Goal: Find contact information: Find contact information

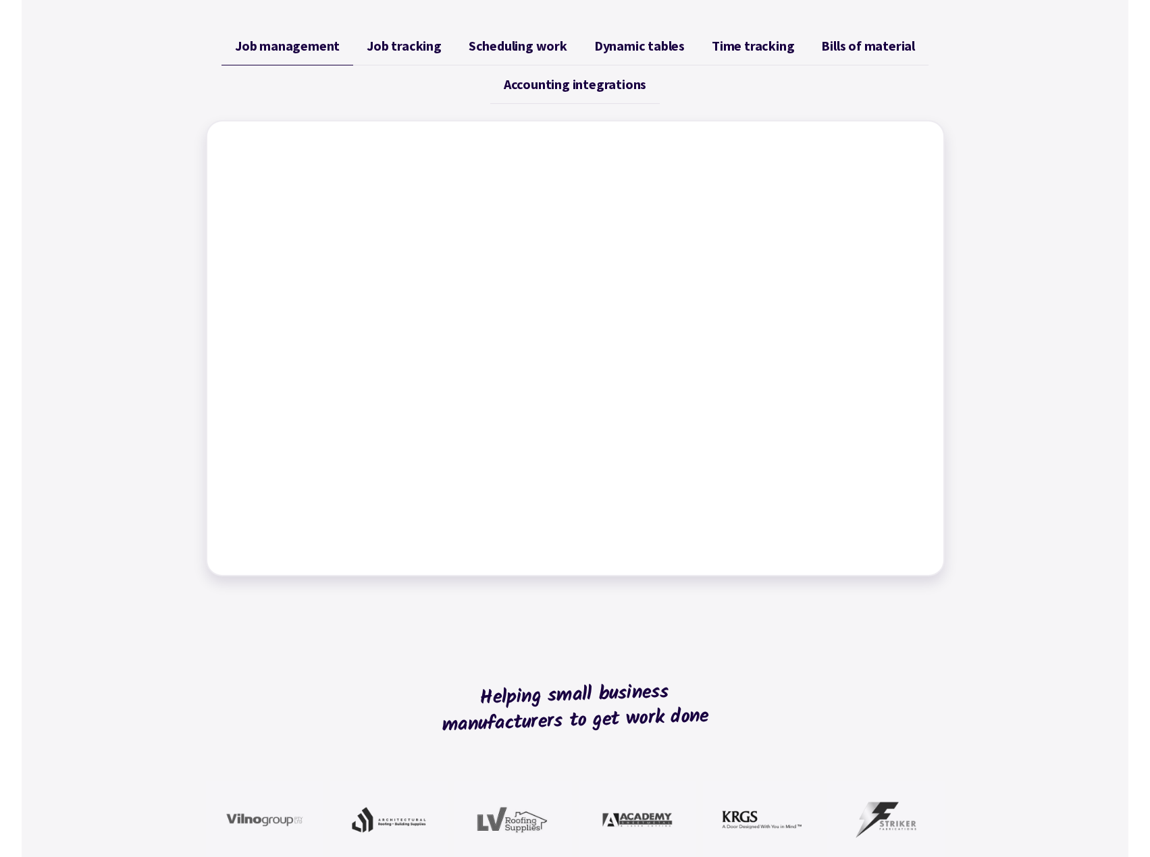
click at [1074, 341] on div "Job management Job tracking Scheduling work Dynamic tables Time tracking Bills …" at bounding box center [575, 302] width 1107 height 582
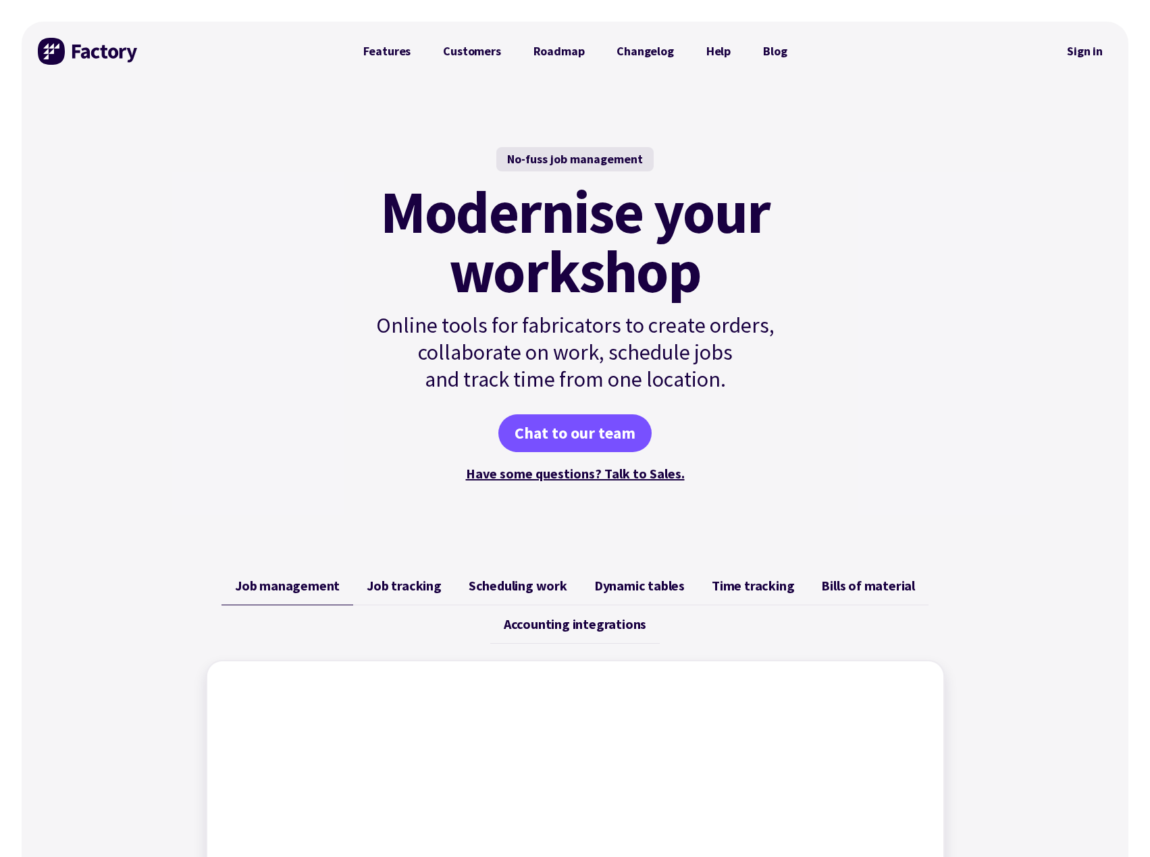
click at [394, 44] on link "Features" at bounding box center [387, 51] width 80 height 27
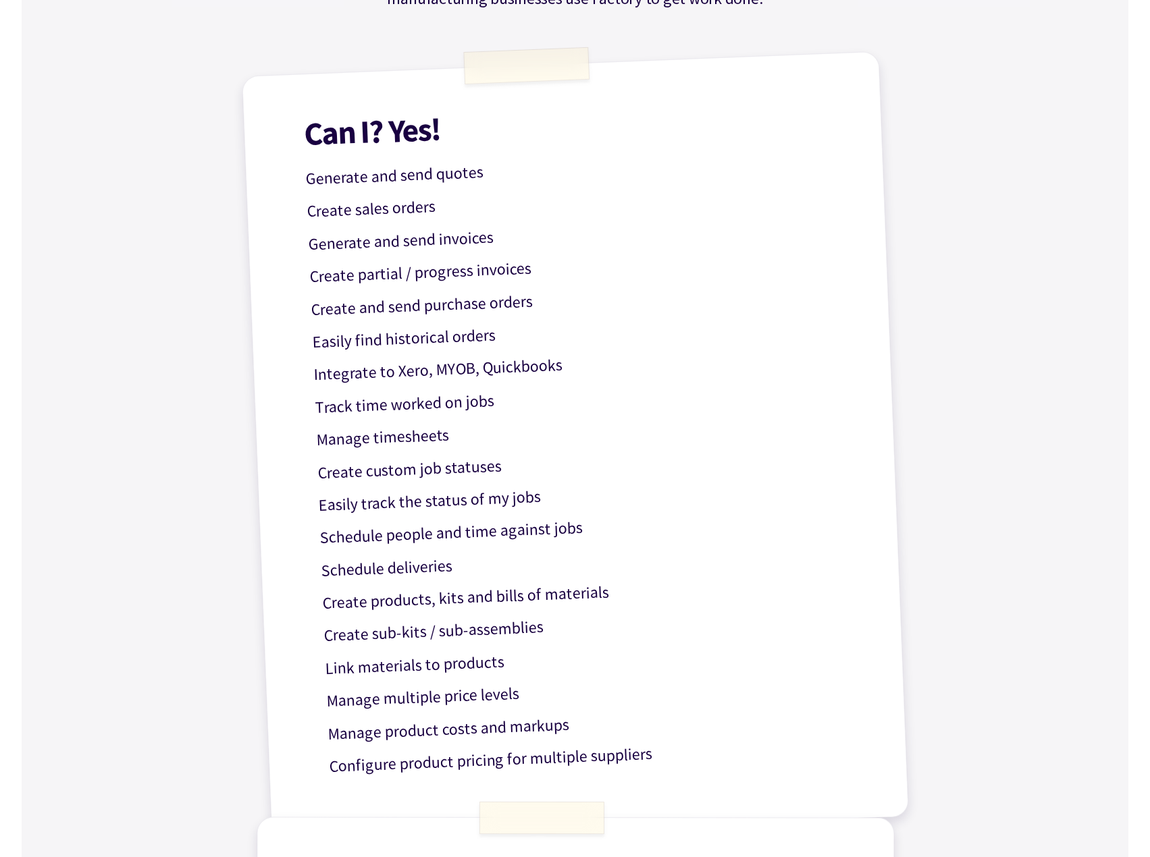
scroll to position [338, 0]
click at [1051, 325] on div "Get work done with Factory! Based on popular questions – here’s a clear list of…" at bounding box center [575, 640] width 1107 height 1795
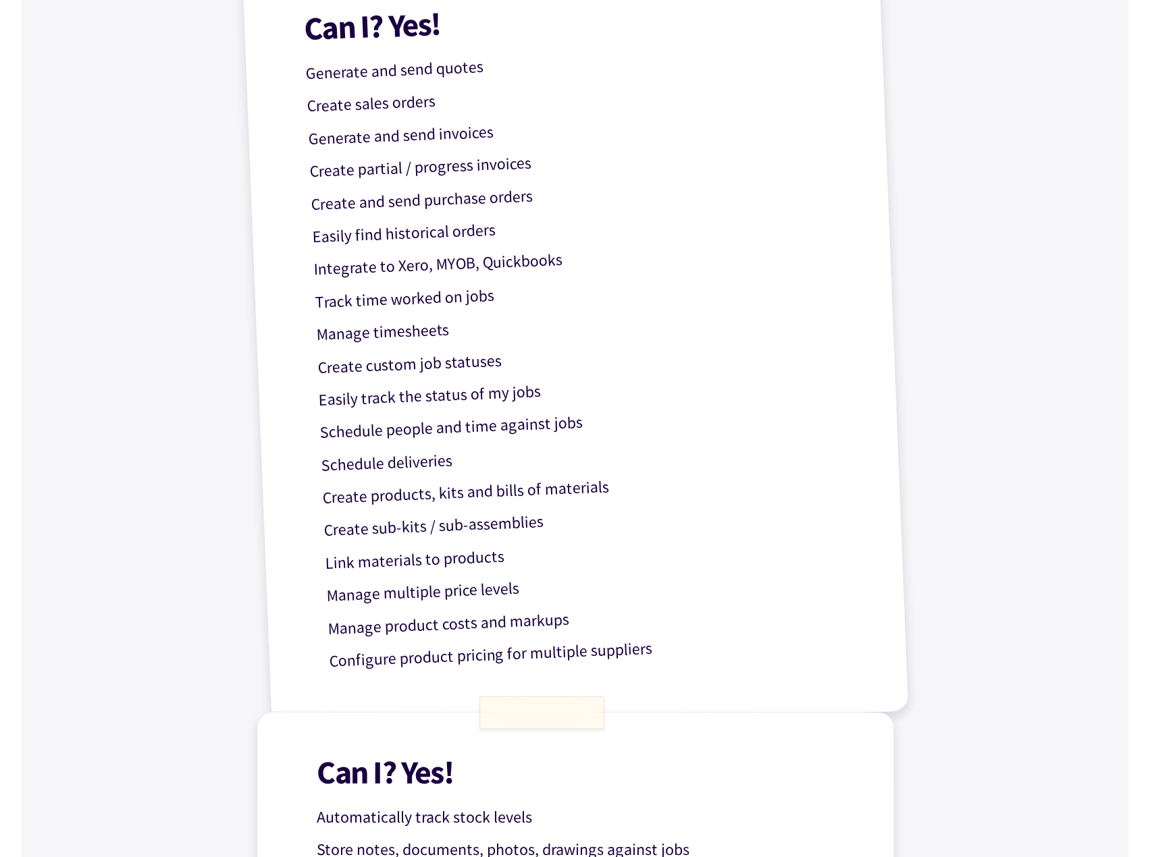
scroll to position [473, 0]
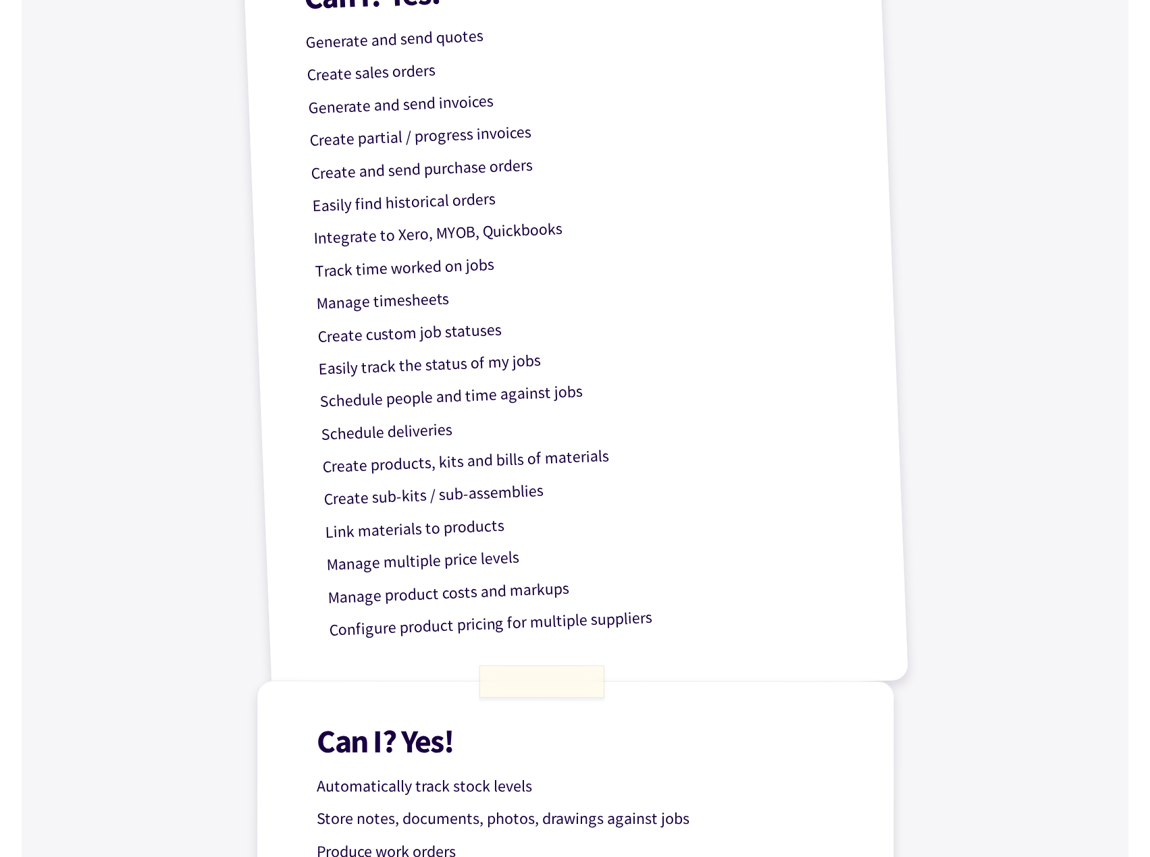
click at [995, 339] on div "Get work done with Factory! Based on popular questions – here’s a clear list of…" at bounding box center [575, 505] width 1107 height 1795
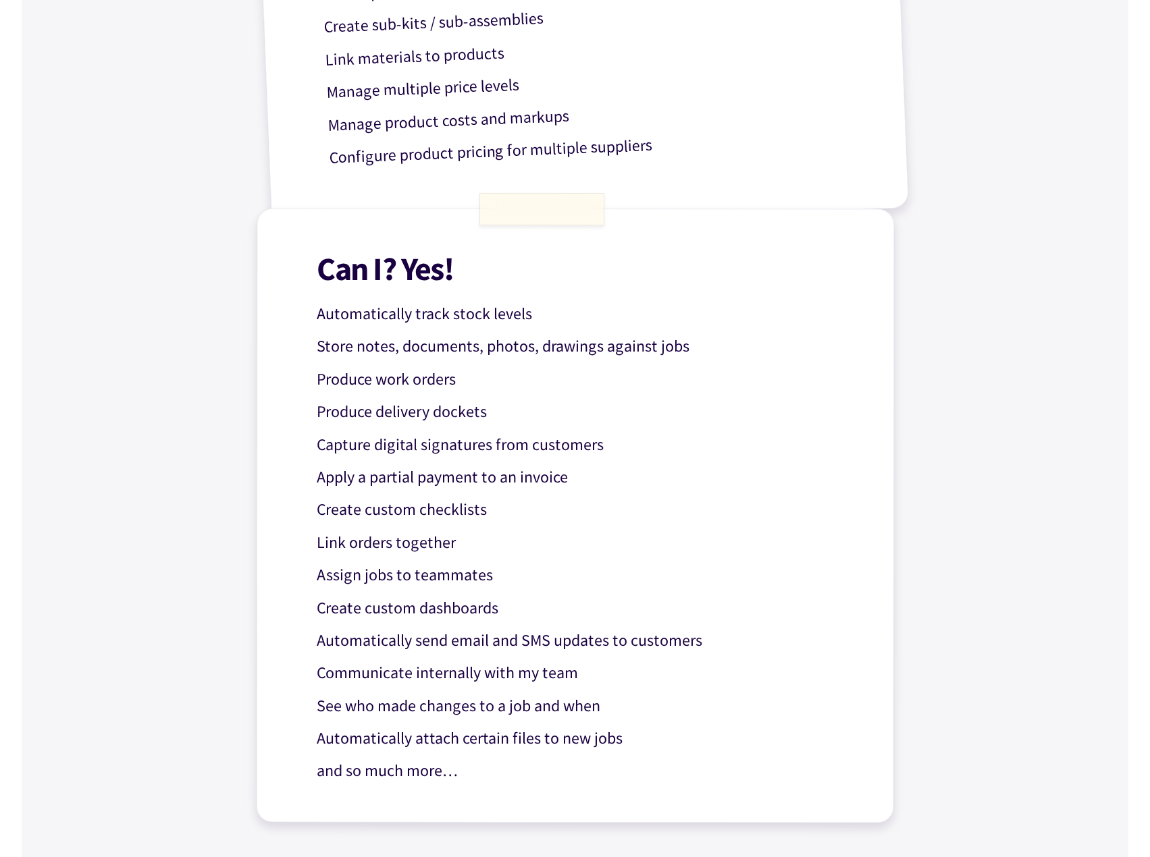
click at [995, 339] on div "Get work done with Factory! Based on popular questions – here’s a clear list of…" at bounding box center [575, 33] width 1107 height 1795
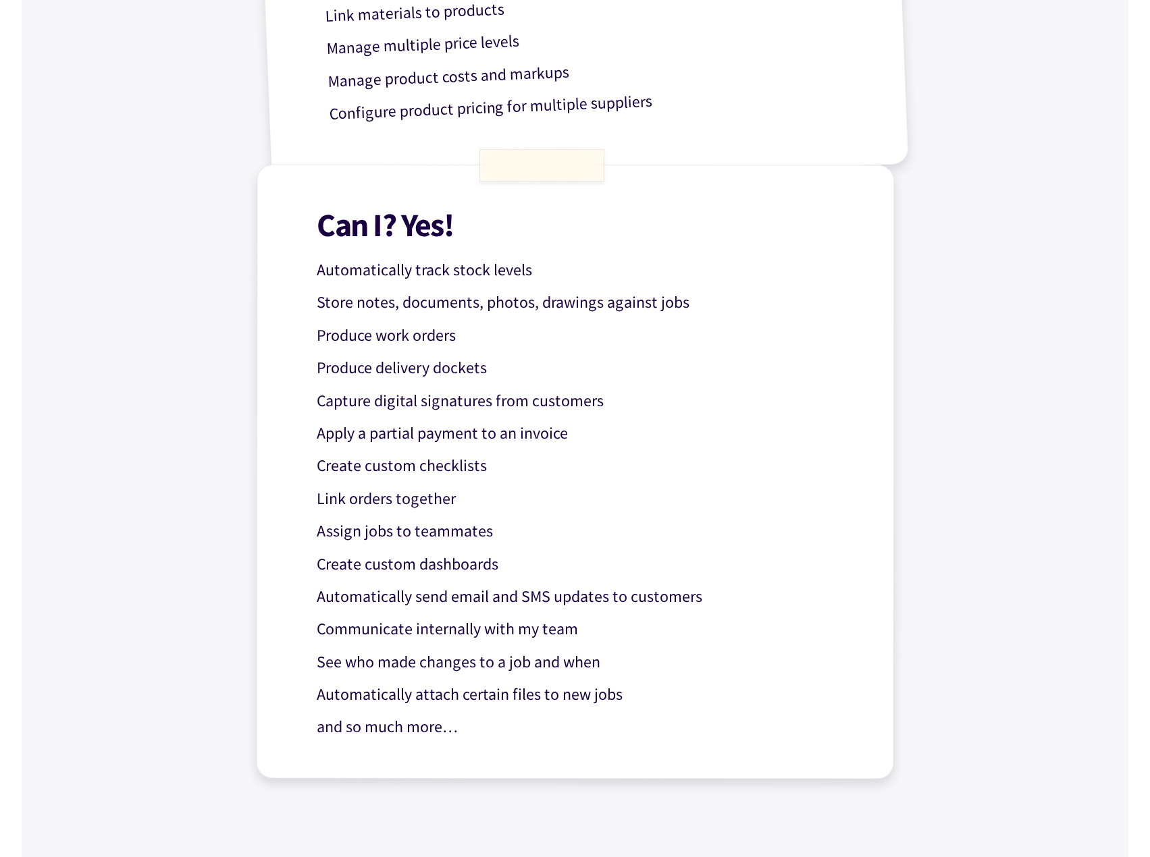
scroll to position [1013, 0]
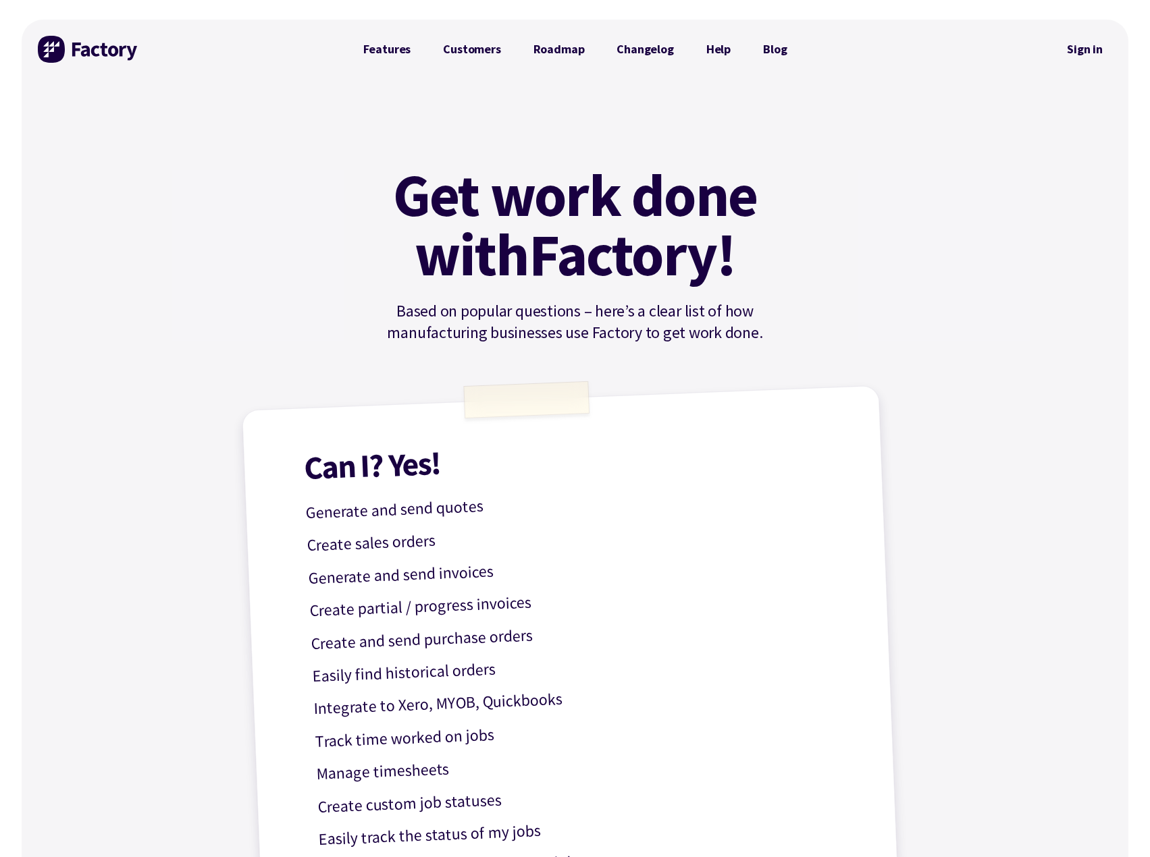
scroll to position [0, 0]
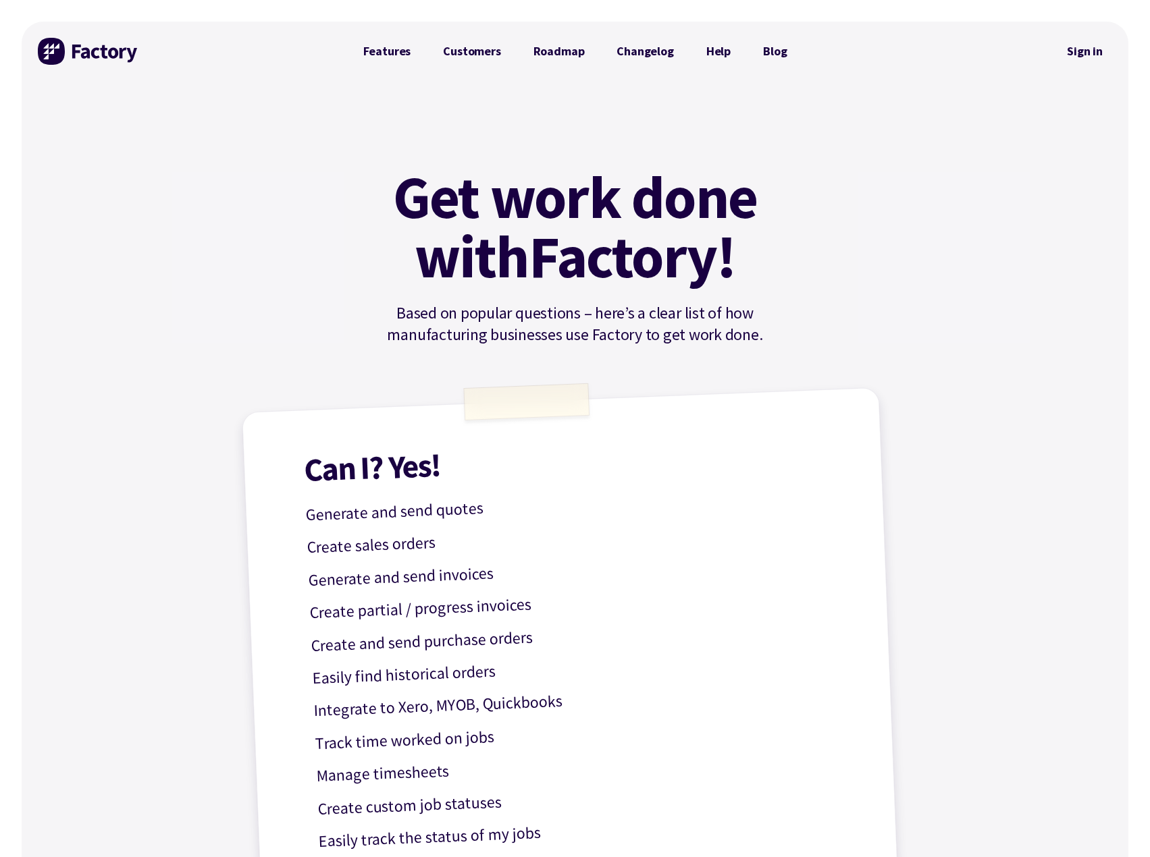
click at [68, 53] on img at bounding box center [88, 51] width 101 height 27
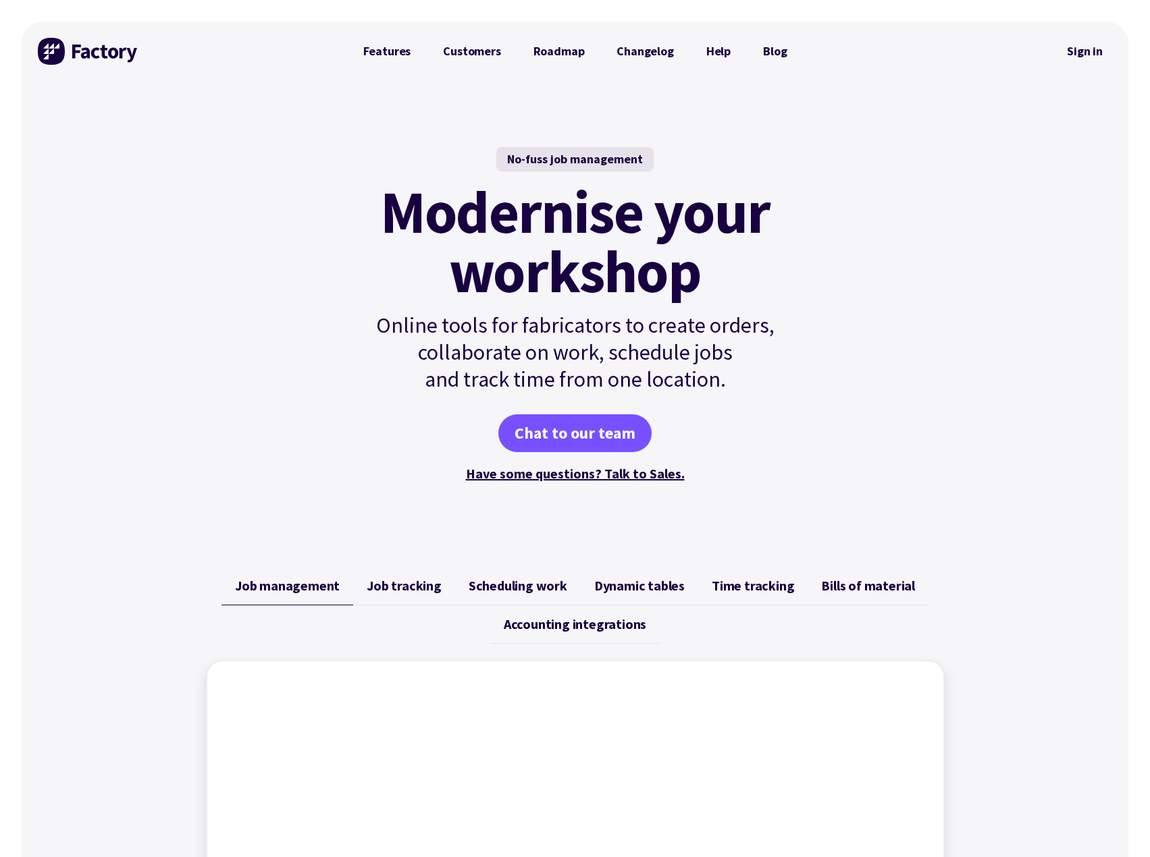
click at [978, 390] on div "No-fuss job management Modernise your workshop Online tools for fabricators to …" at bounding box center [575, 316] width 1107 height 470
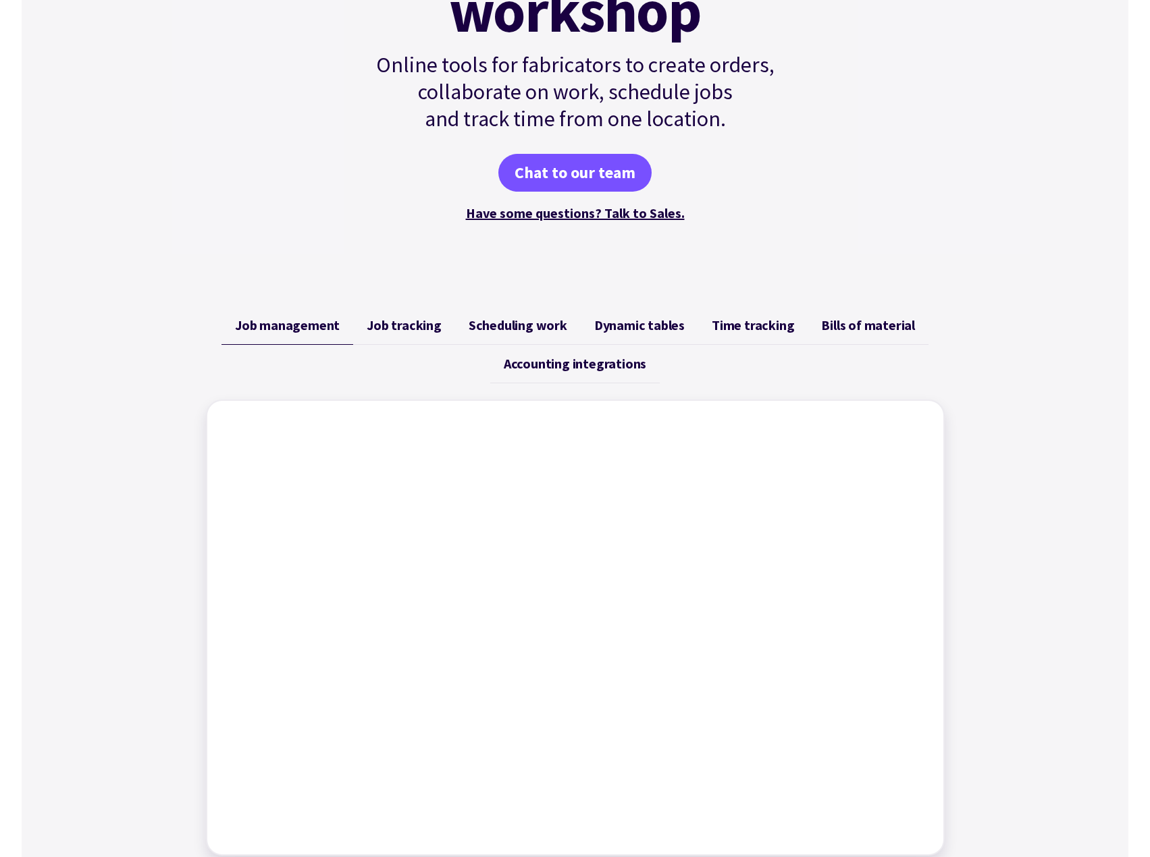
scroll to position [338, 0]
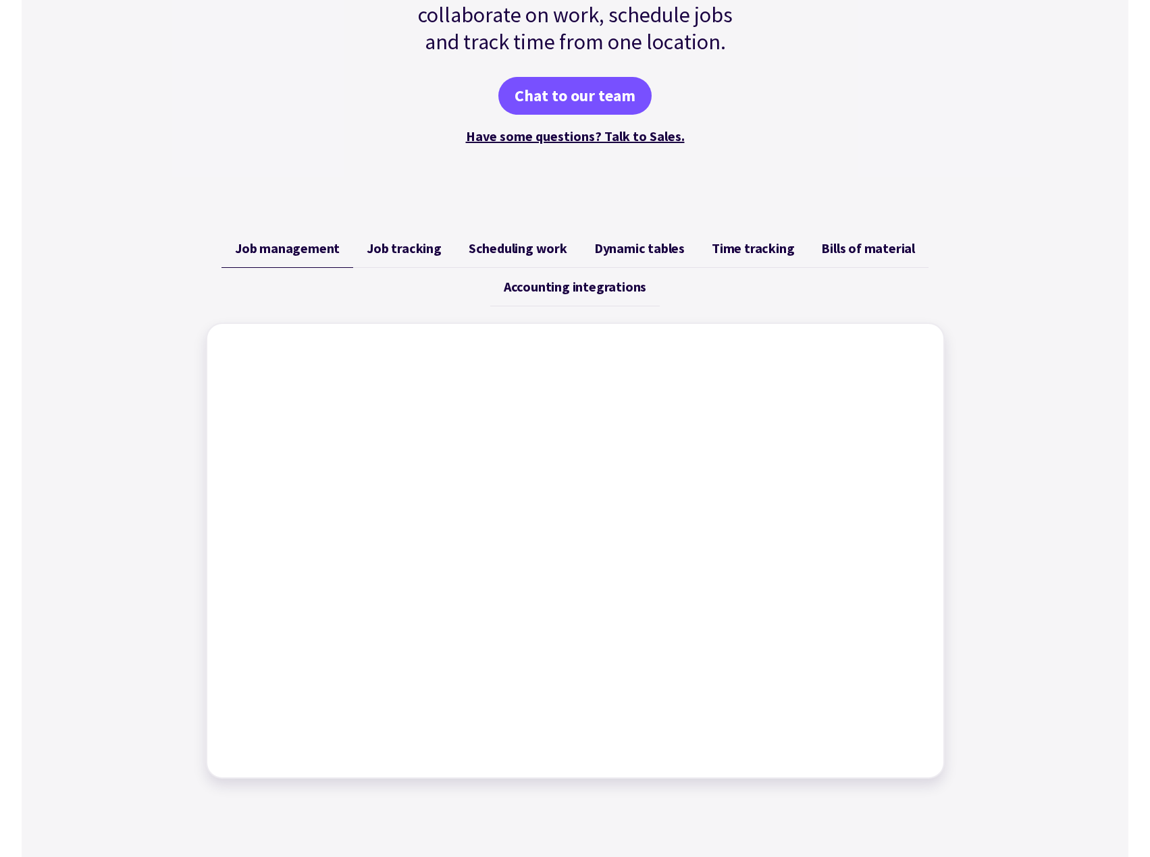
click at [1028, 390] on div "Job management Job tracking Scheduling work Dynamic tables Time tracking Bills …" at bounding box center [575, 504] width 1107 height 582
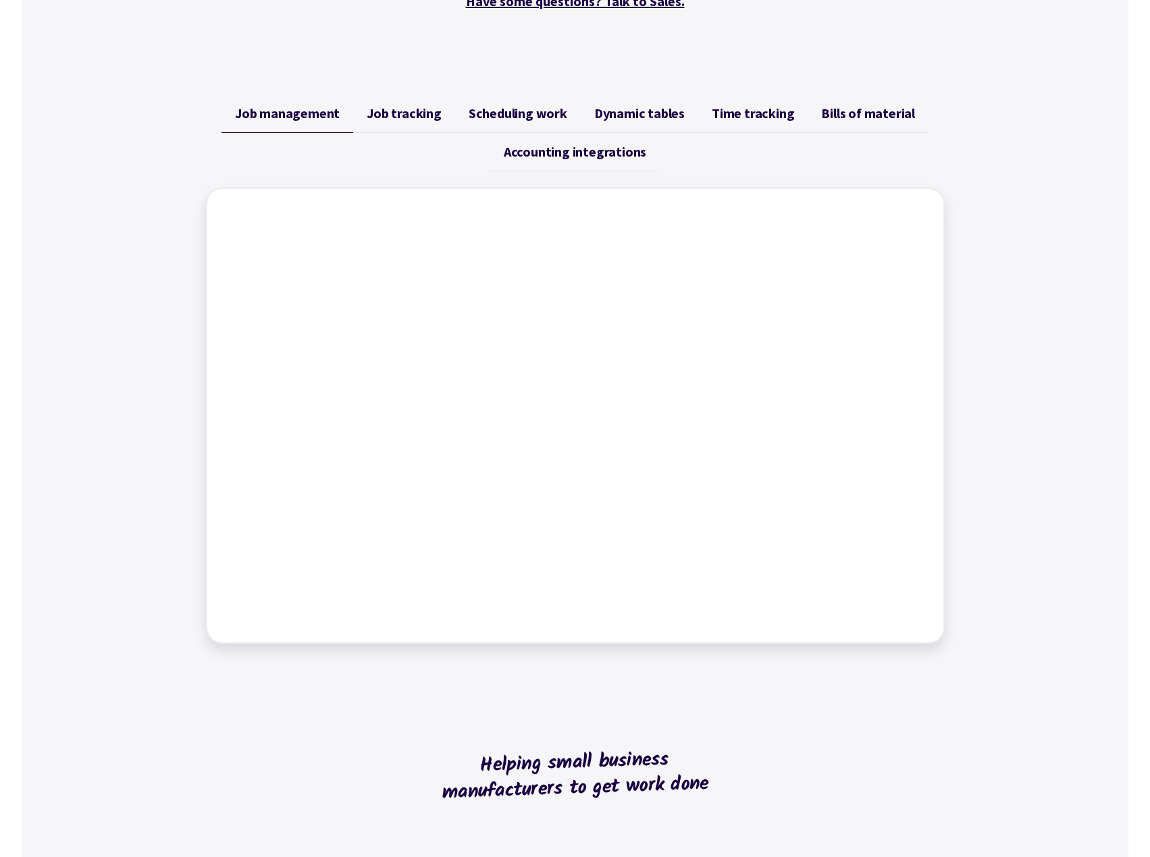
click at [378, 129] on link "Job tracking" at bounding box center [404, 114] width 102 height 38
click at [517, 126] on link "Scheduling work" at bounding box center [518, 114] width 126 height 38
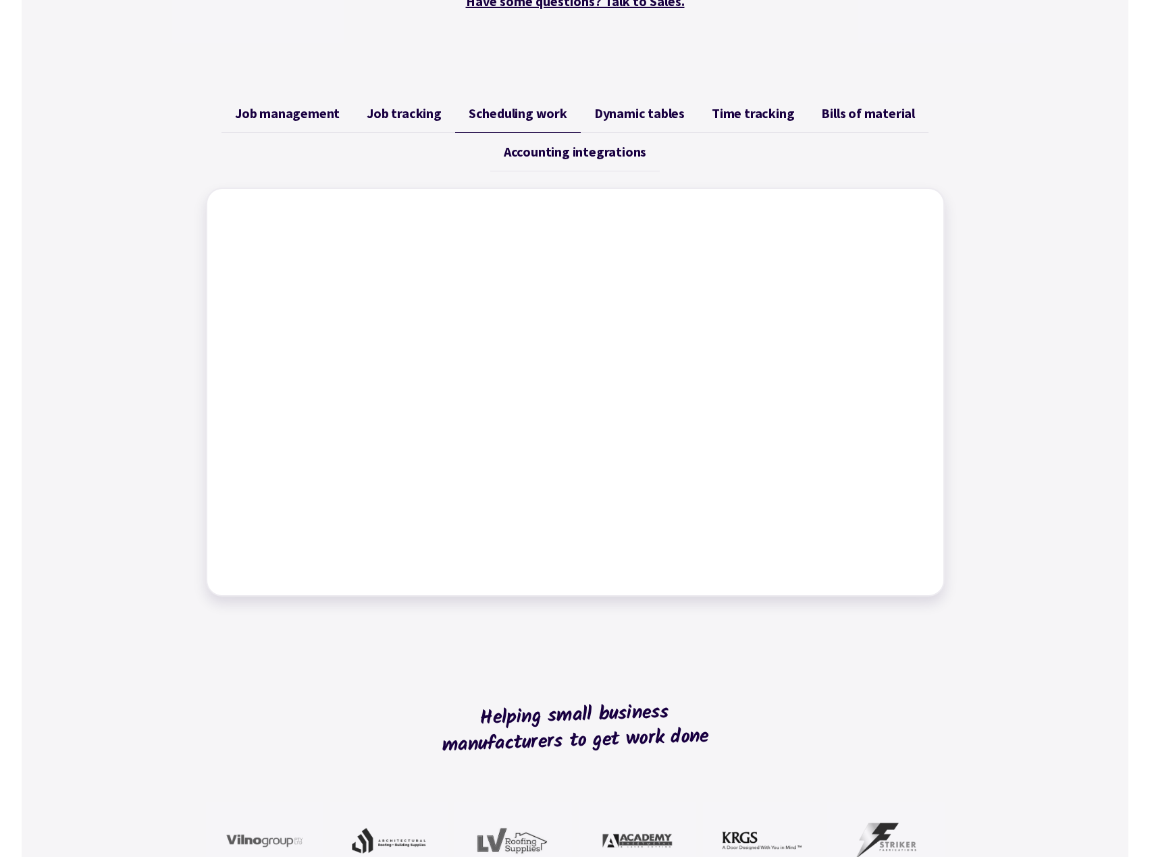
click at [648, 113] on span "Dynamic tables" at bounding box center [639, 113] width 90 height 16
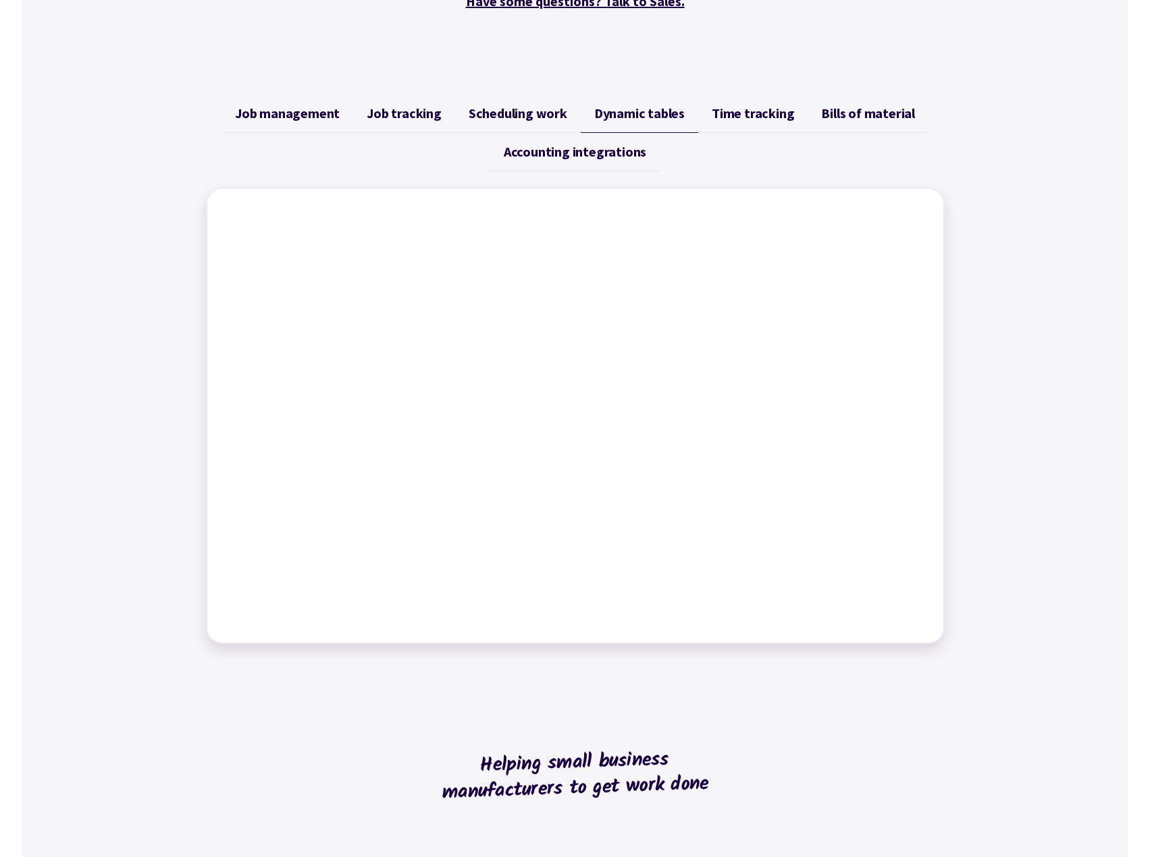
click at [777, 119] on span "Time tracking" at bounding box center [753, 113] width 82 height 16
click at [826, 115] on span "Bills of material" at bounding box center [868, 113] width 94 height 16
click at [748, 113] on span "Time tracking" at bounding box center [753, 113] width 82 height 16
click at [593, 149] on span "Accounting integrations" at bounding box center [575, 152] width 142 height 16
click at [1044, 358] on div "Job management Job tracking Scheduling work Dynamic tables Time tracking Bills …" at bounding box center [575, 369] width 1107 height 582
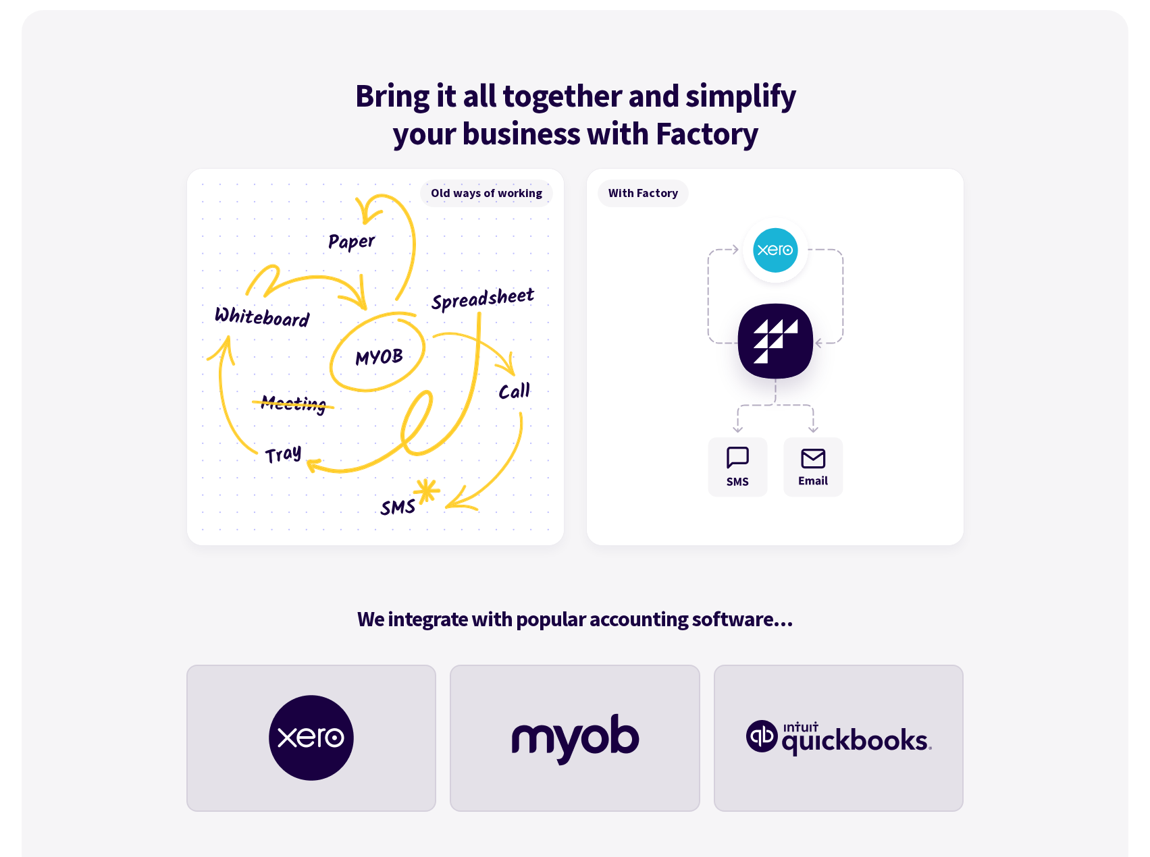
scroll to position [3848, 0]
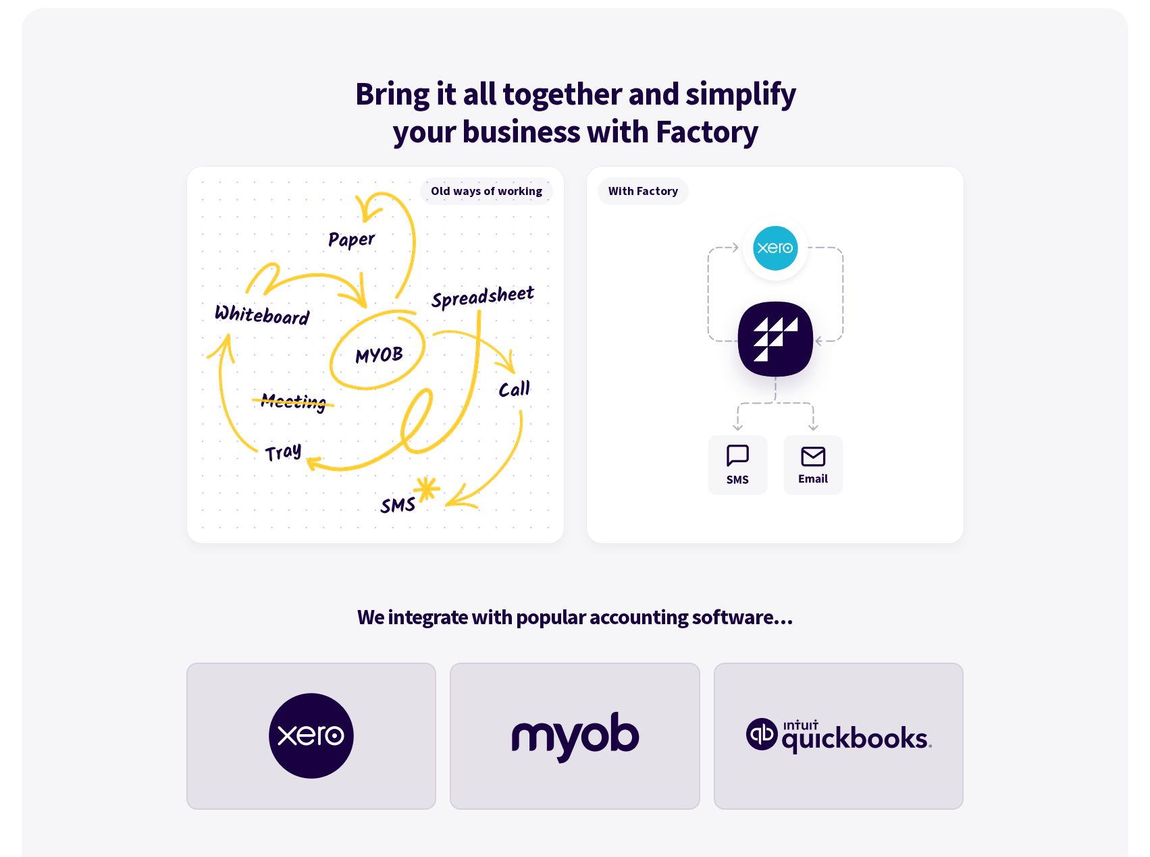
drag, startPoint x: 1149, startPoint y: 587, endPoint x: 1146, endPoint y: 610, distance: 23.2
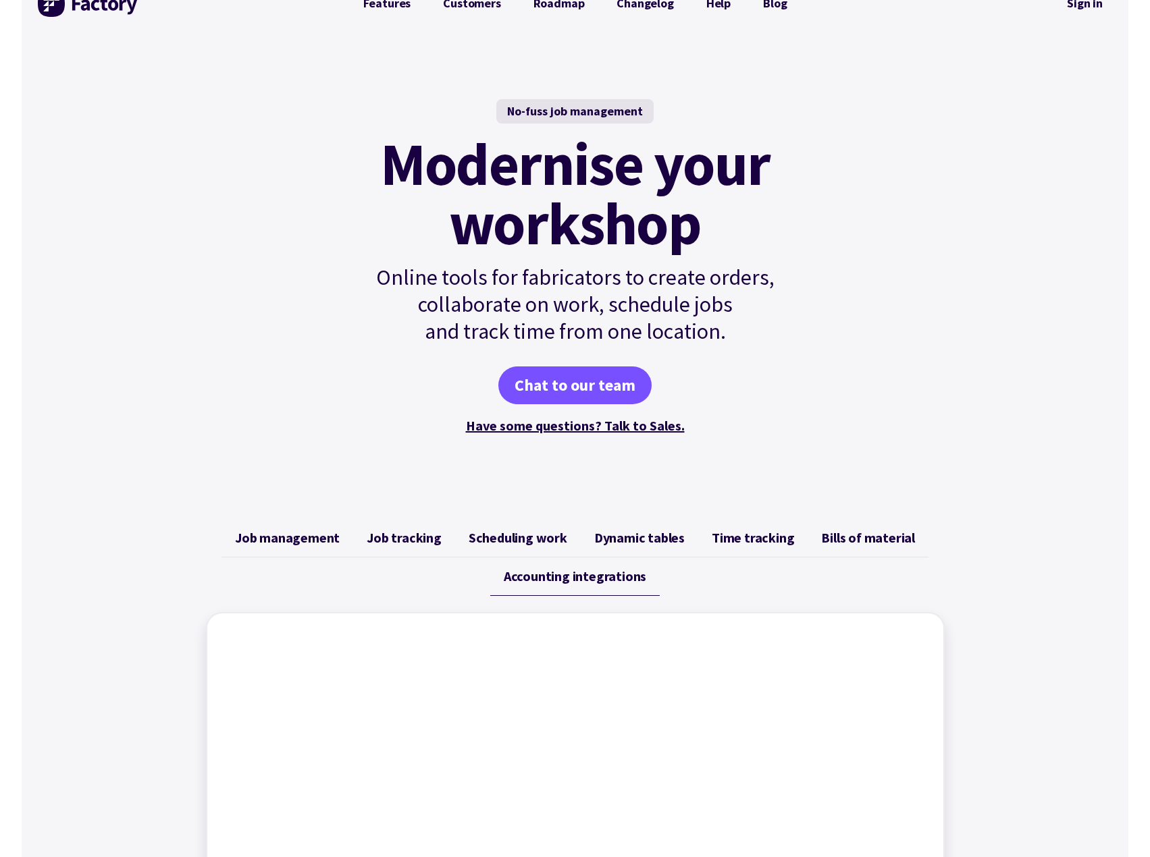
scroll to position [19, 0]
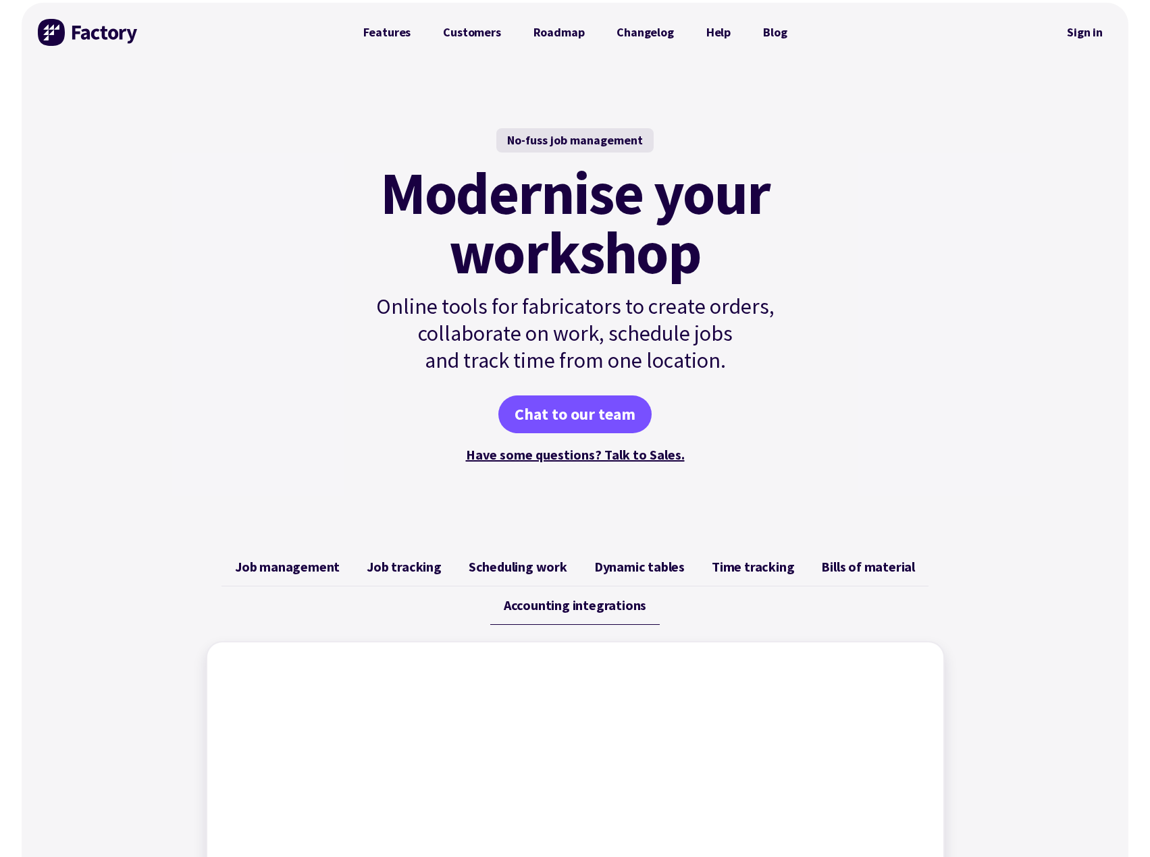
click at [604, 422] on link "Chat to our team" at bounding box center [574, 415] width 153 height 38
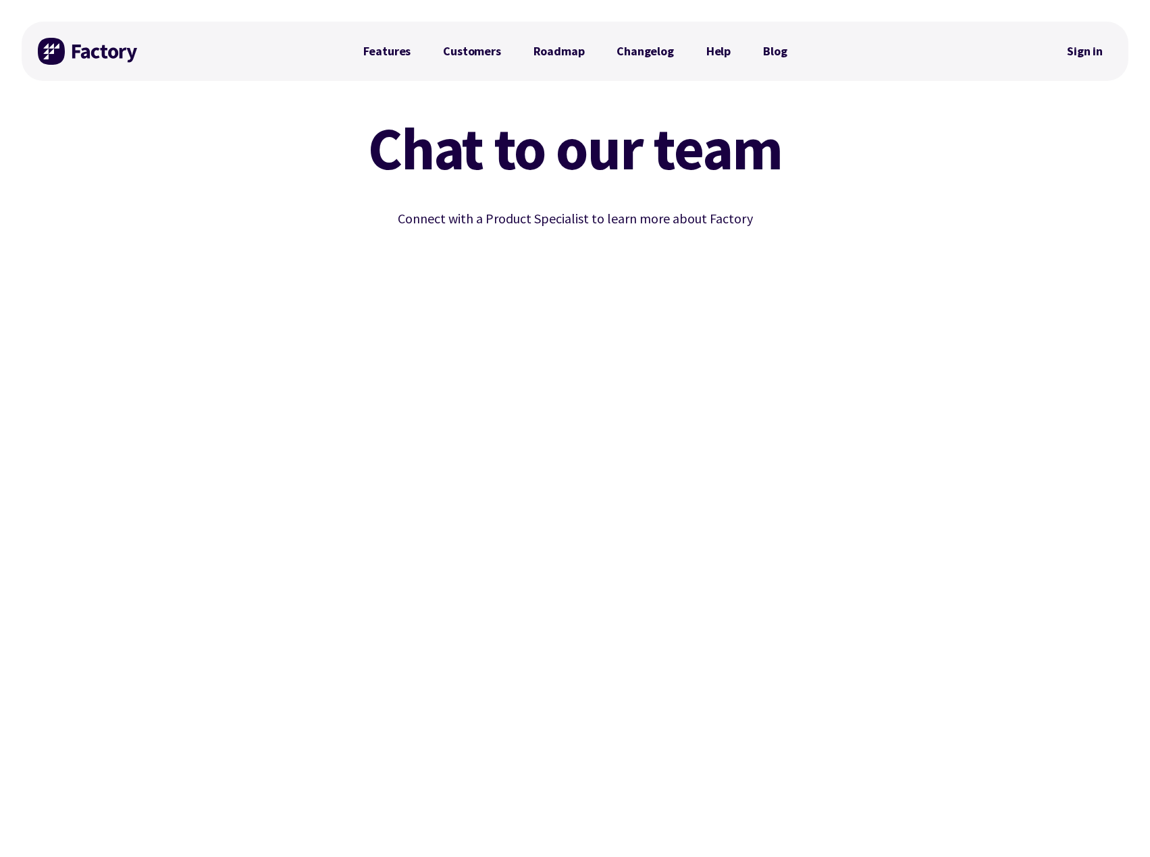
click at [961, 475] on div "Chat to our team Connect with a Product Specialist to learn more about Factory" at bounding box center [575, 443] width 1107 height 681
click at [1082, 495] on div "Chat to our team Connect with a Product Specialist to learn more about Factory" at bounding box center [575, 443] width 1107 height 681
